Goal: Complete application form: Complete application form

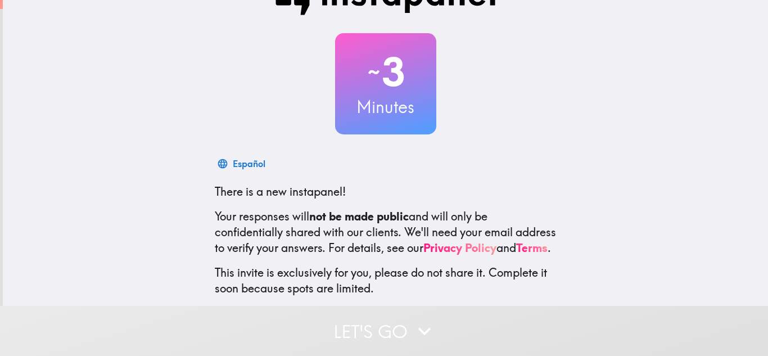
scroll to position [103, 0]
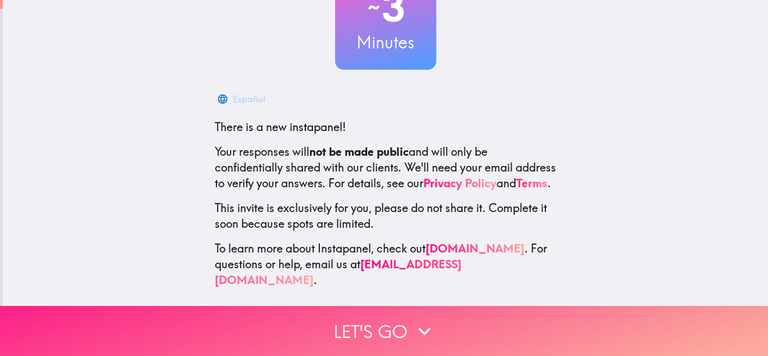
click at [405, 334] on button "Let's go" at bounding box center [384, 331] width 768 height 50
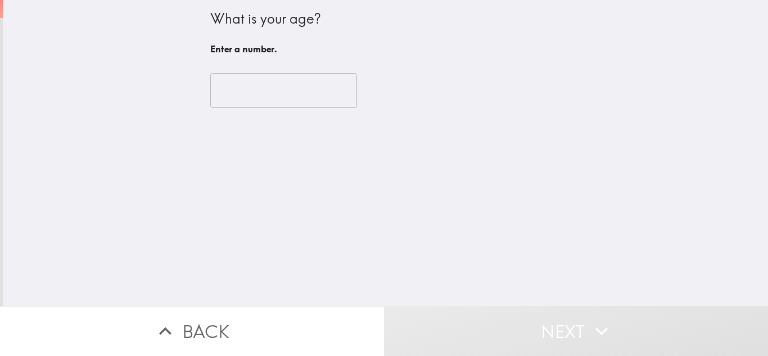
click at [298, 97] on input "number" at bounding box center [283, 90] width 147 height 35
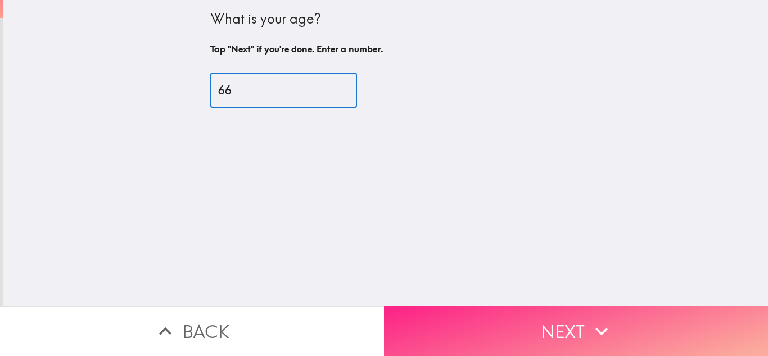
type input "66"
click at [460, 333] on button "Next" at bounding box center [576, 331] width 384 height 50
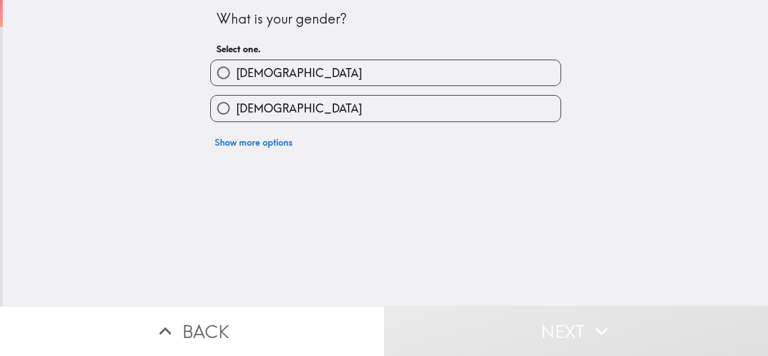
click at [438, 113] on label "[DEMOGRAPHIC_DATA]" at bounding box center [386, 108] width 350 height 25
click at [236, 113] on input "[DEMOGRAPHIC_DATA]" at bounding box center [223, 108] width 25 height 25
radio input "true"
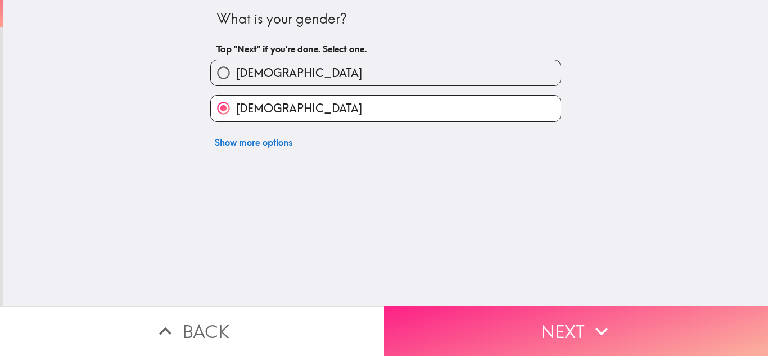
click at [578, 338] on button "Next" at bounding box center [576, 331] width 384 height 50
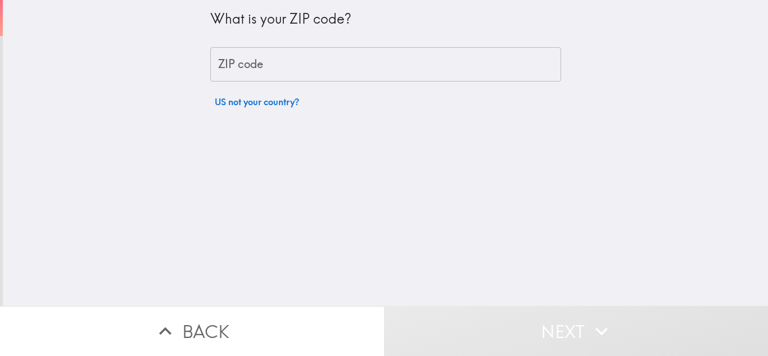
click at [394, 65] on input "ZIP code" at bounding box center [385, 64] width 351 height 35
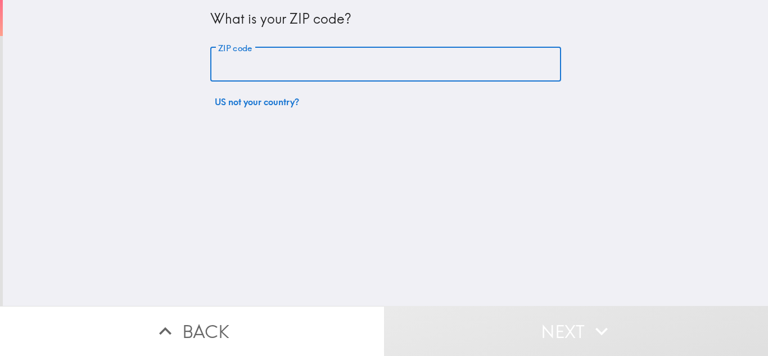
type input "07856"
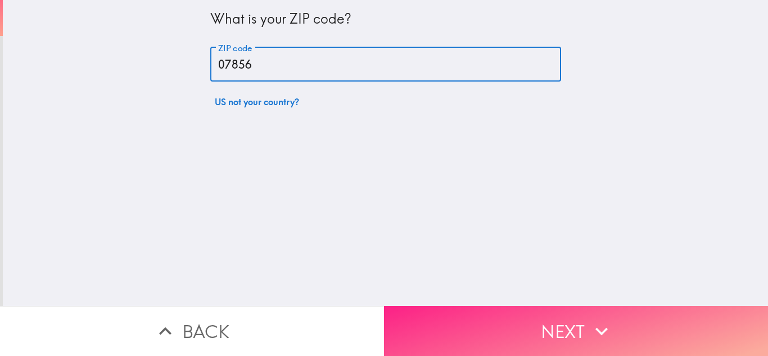
click at [575, 340] on button "Next" at bounding box center [576, 331] width 384 height 50
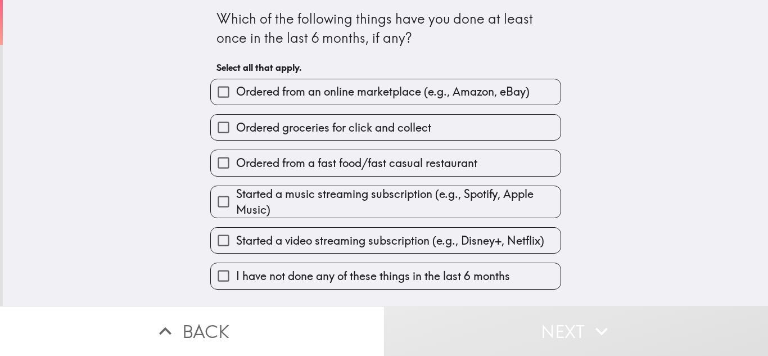
click at [472, 199] on span "Started a music streaming subscription (e.g., Spotify, Apple Music)" at bounding box center [398, 201] width 324 height 31
click at [236, 199] on input "Started a music streaming subscription (e.g., Spotify, Apple Music)" at bounding box center [223, 201] width 25 height 25
checkbox input "true"
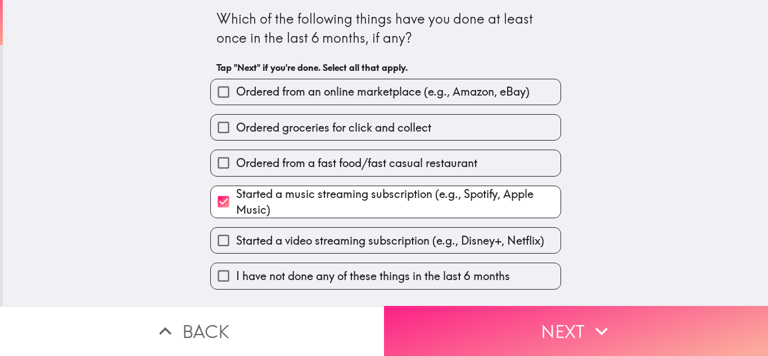
click at [575, 334] on button "Next" at bounding box center [576, 331] width 384 height 50
